Goal: Navigation & Orientation: Find specific page/section

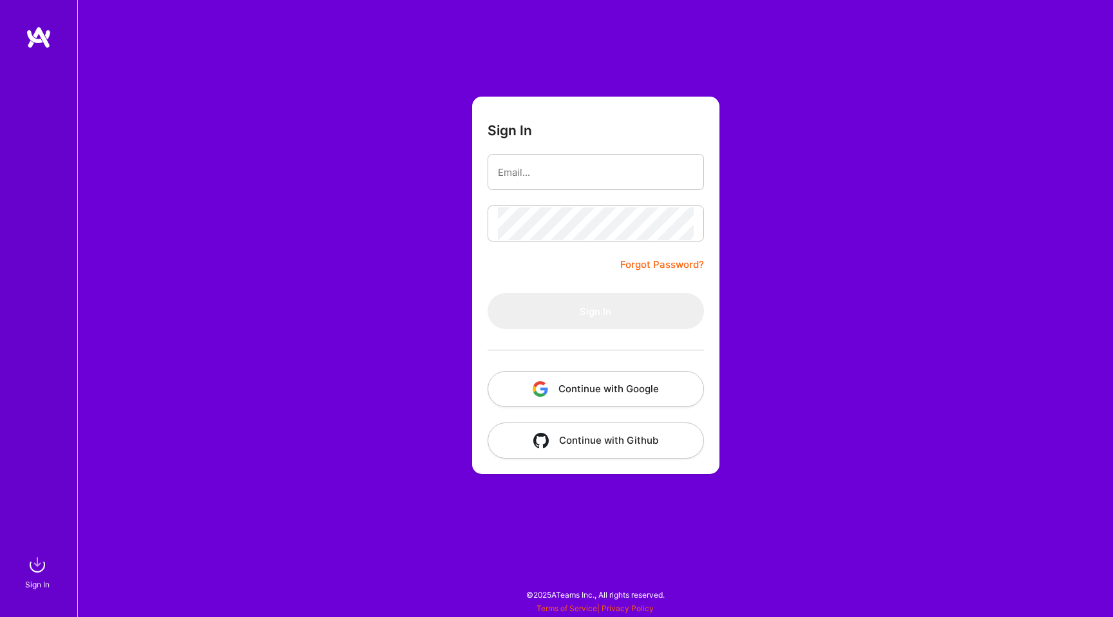
click at [542, 390] on img "button" at bounding box center [540, 388] width 15 height 15
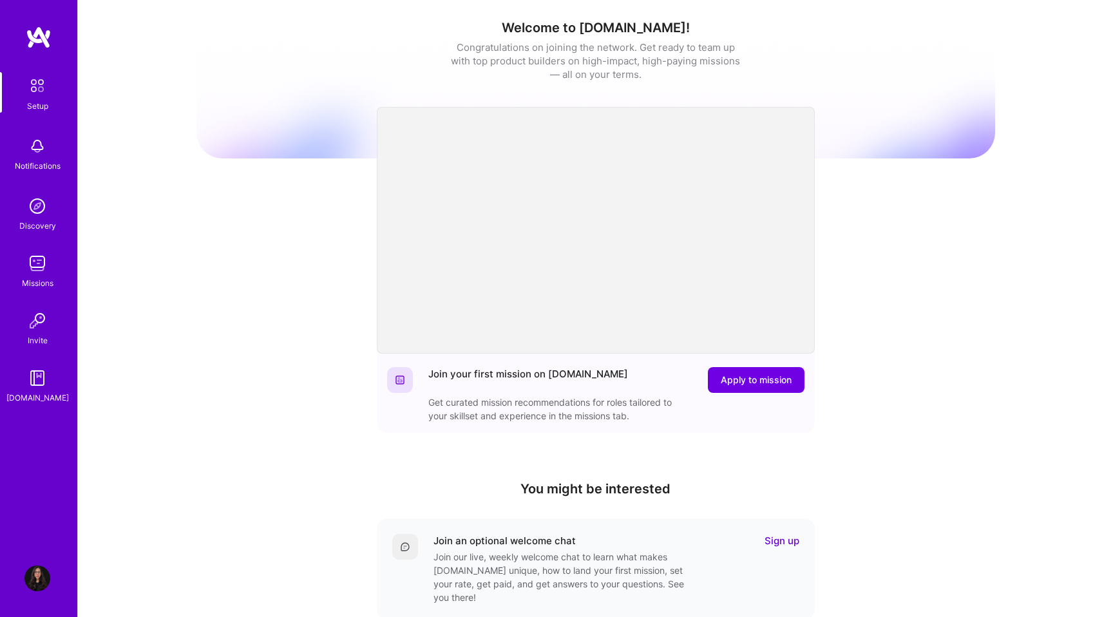
click at [49, 28] on img at bounding box center [39, 37] width 26 height 23
